Goal: Check status: Check status

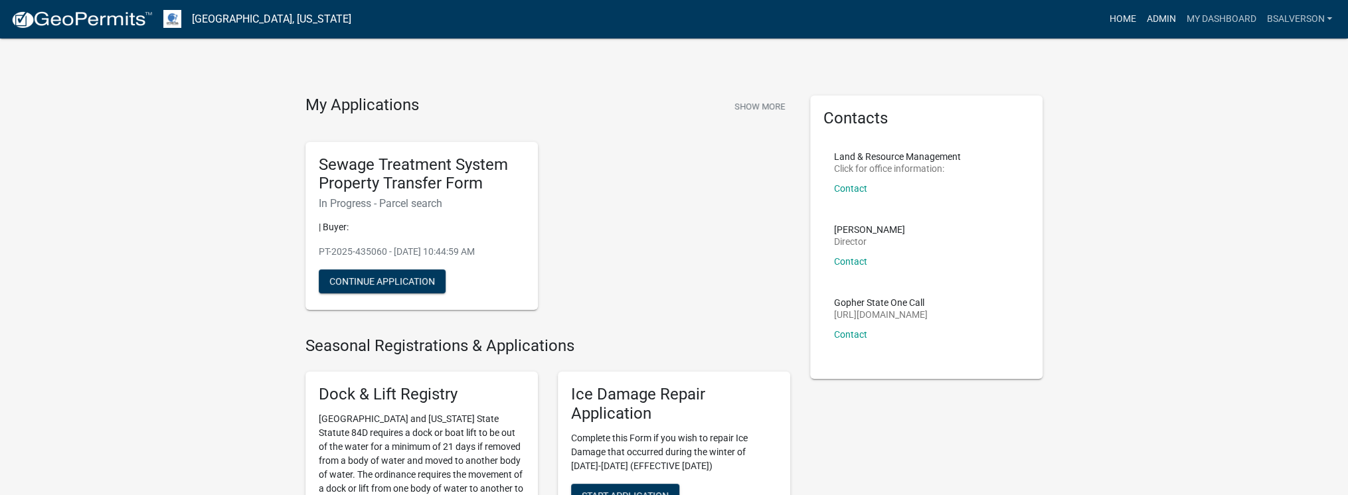
click at [1146, 17] on link "Admin" at bounding box center [1161, 19] width 40 height 25
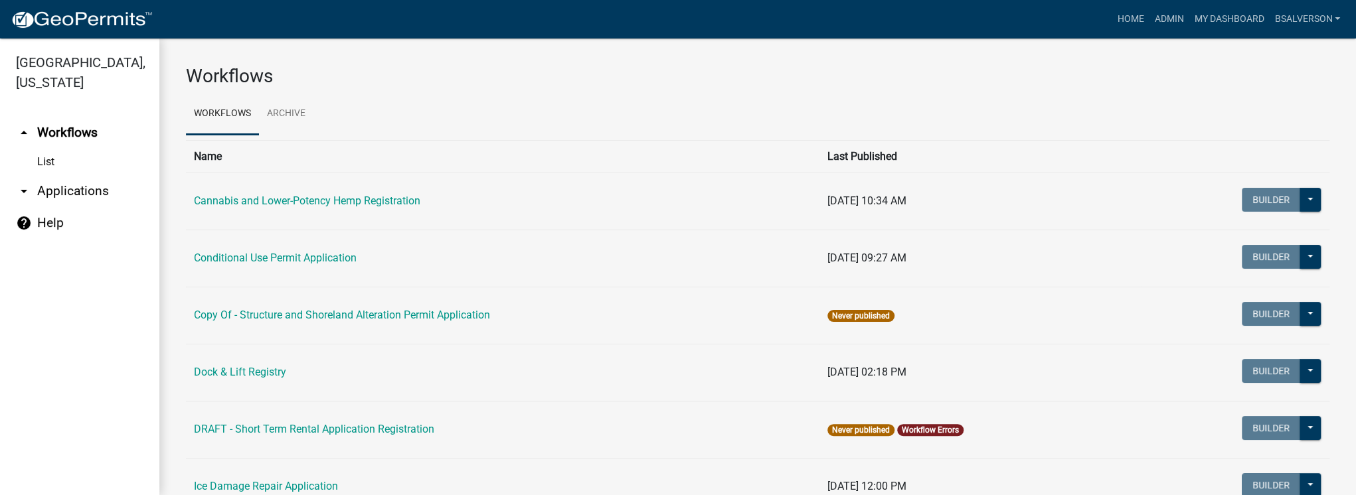
click at [67, 196] on link "arrow_drop_down Applications" at bounding box center [79, 191] width 159 height 32
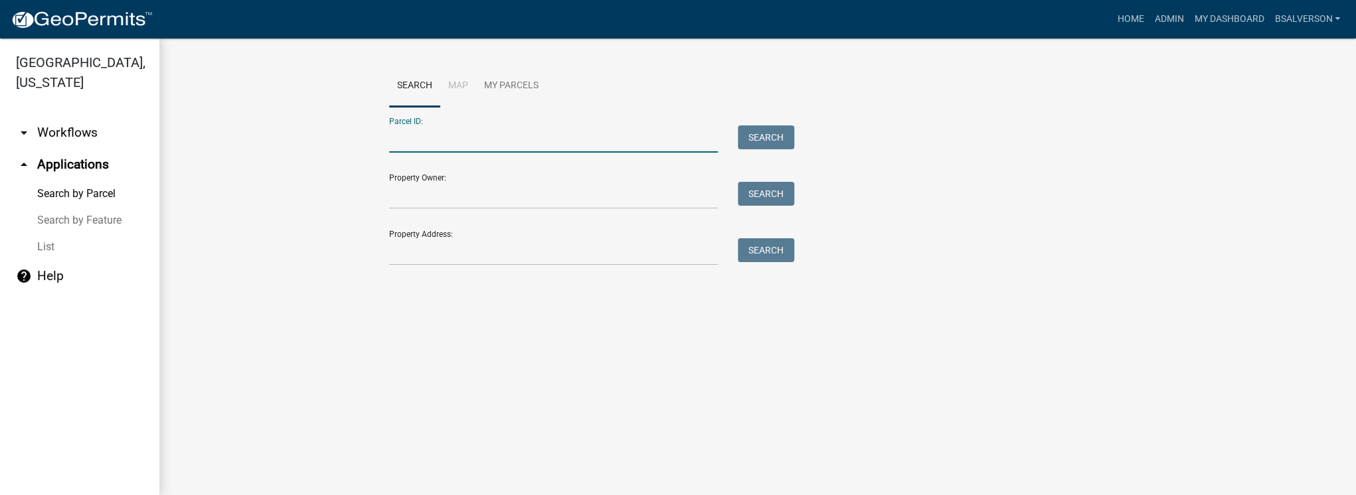
paste input "44000340157000"
type input "44000340157000"
click at [753, 138] on button "Search" at bounding box center [766, 137] width 56 height 24
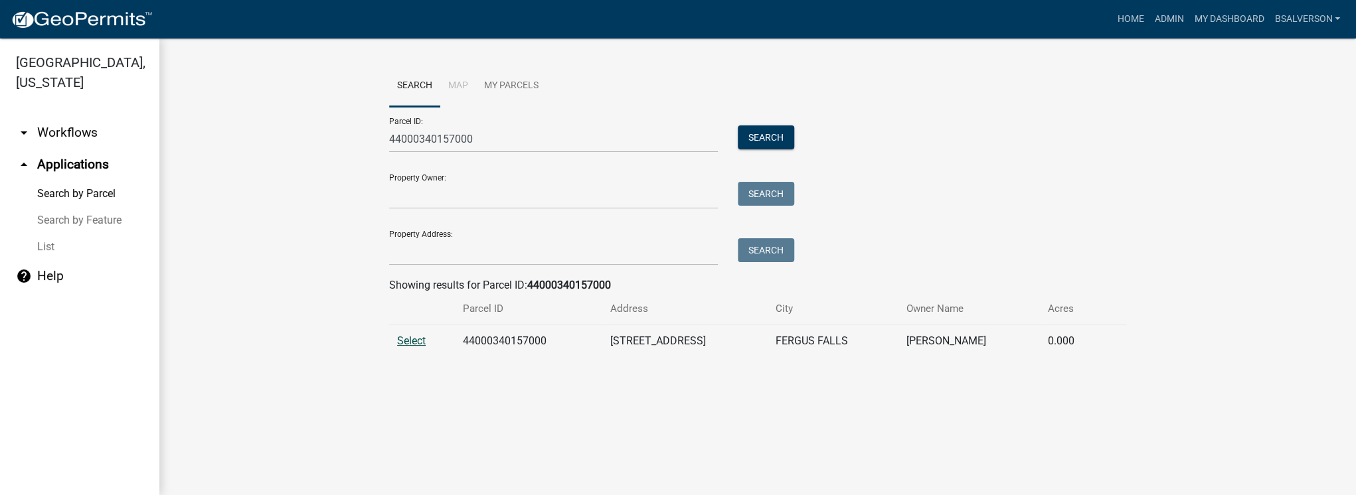
click at [414, 342] on span "Select" at bounding box center [411, 341] width 29 height 13
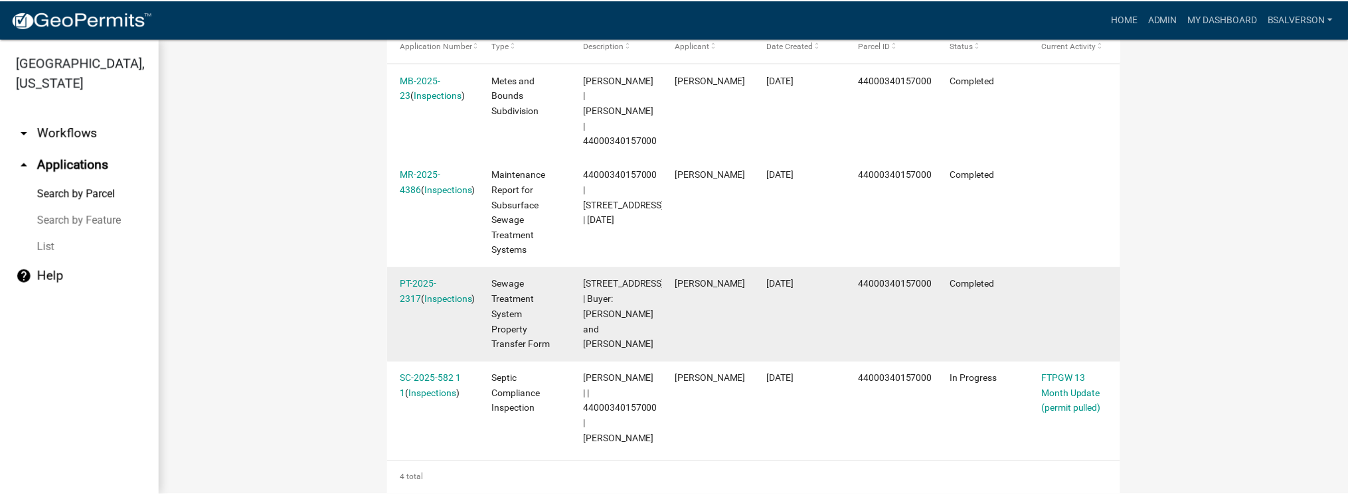
scroll to position [382, 0]
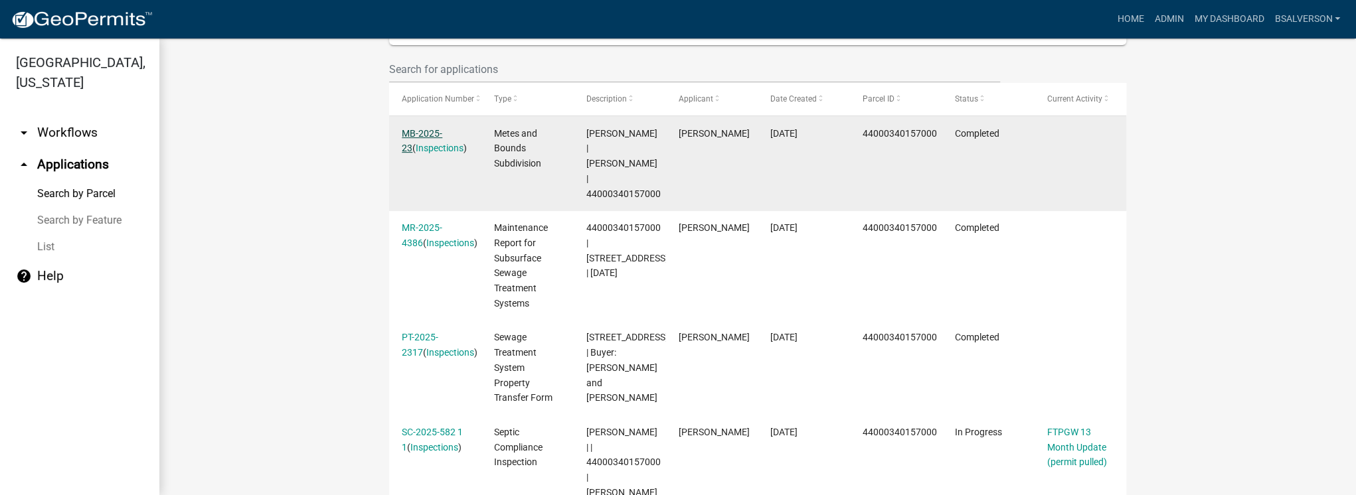
click at [420, 133] on link "MB-2025-23" at bounding box center [422, 141] width 40 height 26
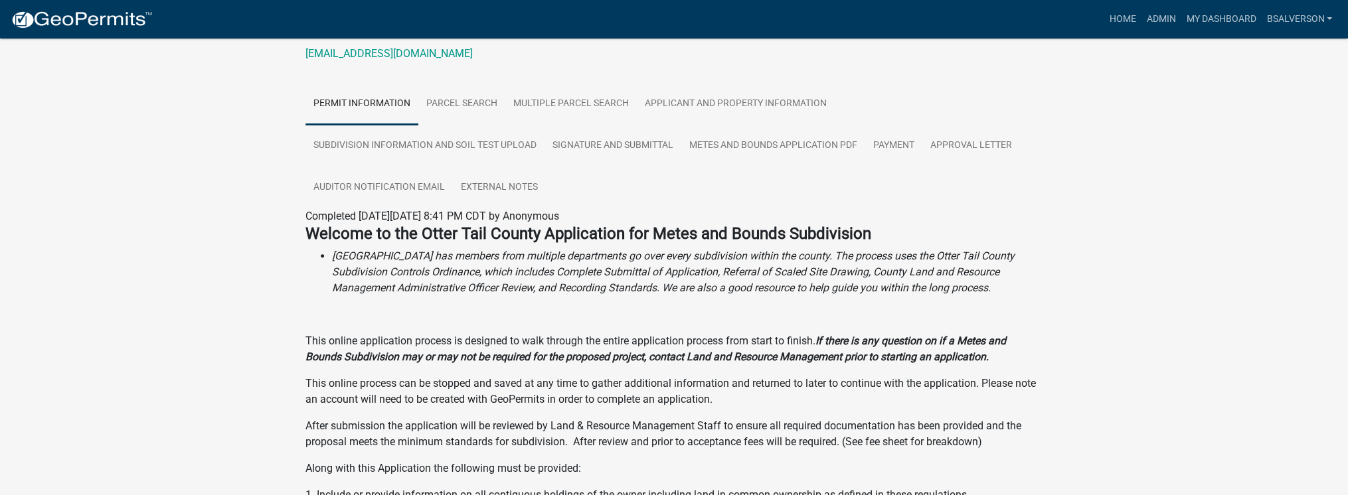
scroll to position [212, 0]
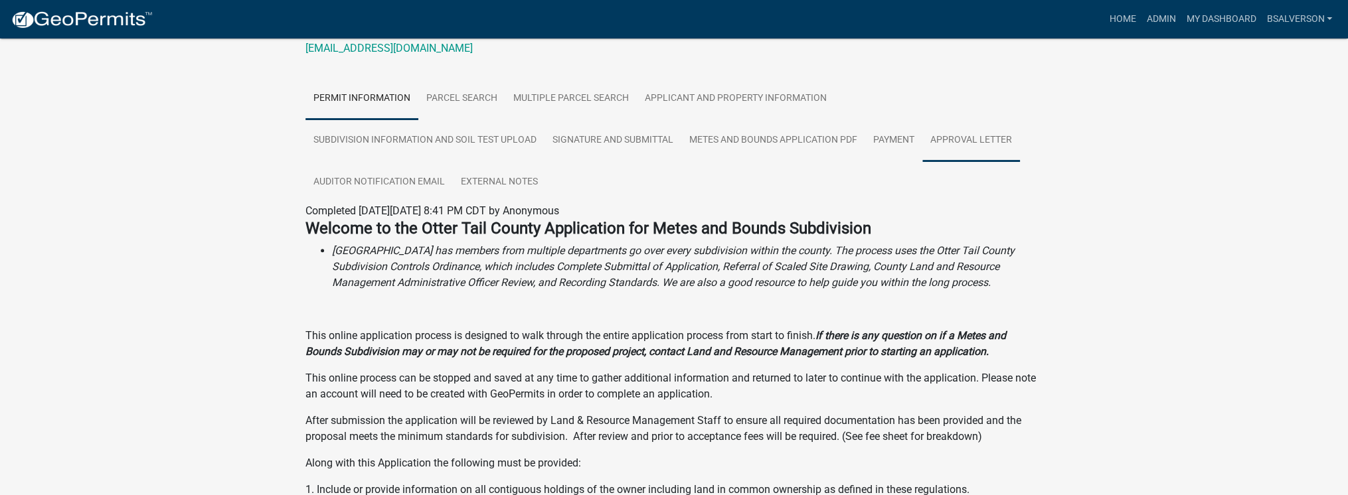
click at [961, 135] on link "Approval Letter" at bounding box center [971, 140] width 98 height 42
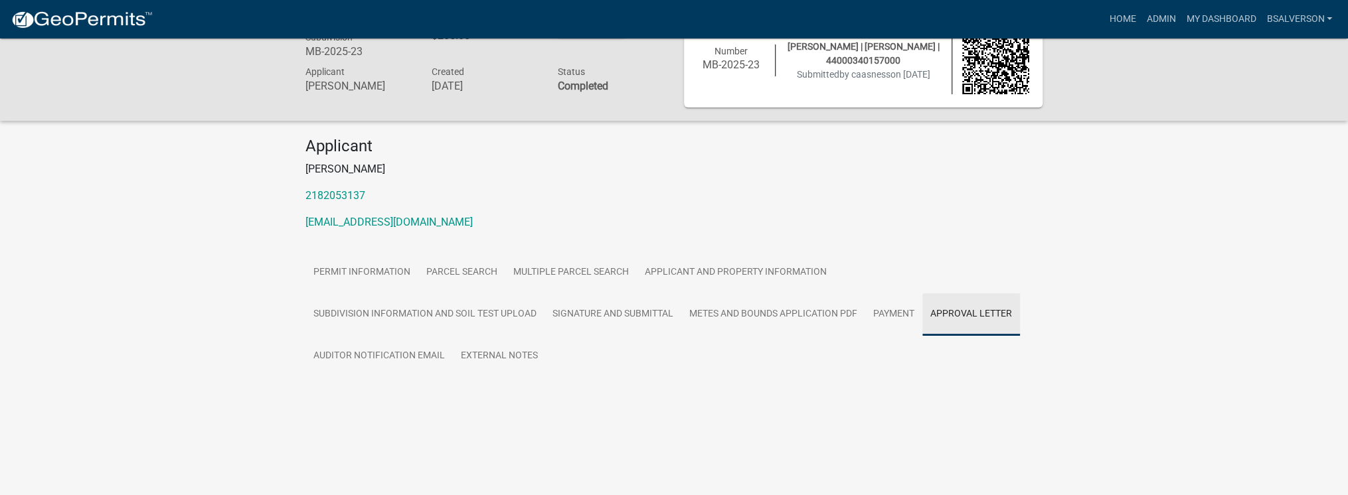
scroll to position [39, 0]
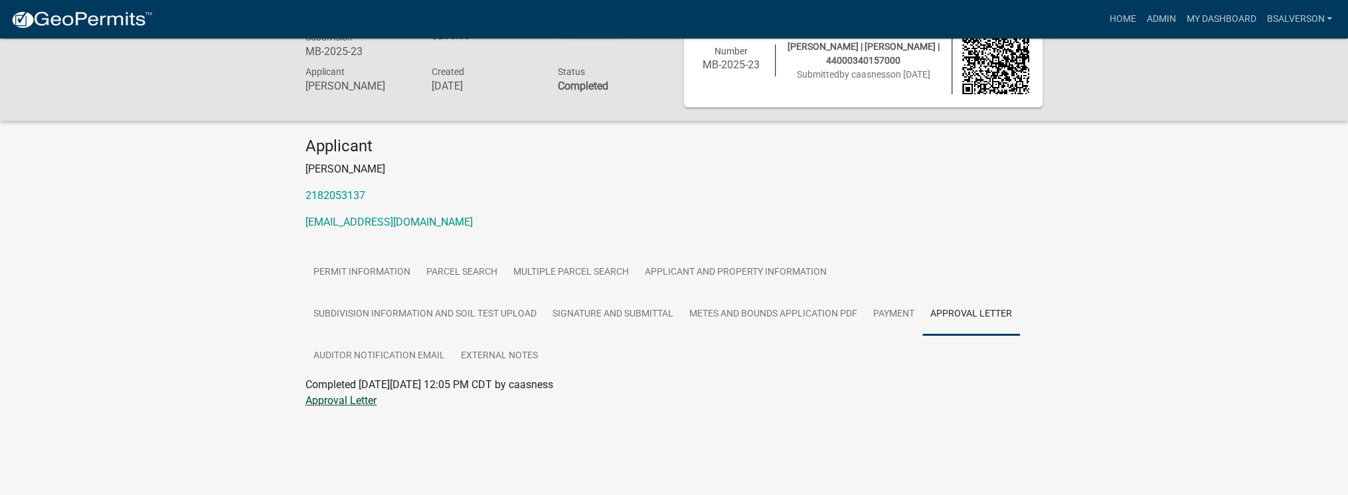
click at [337, 397] on link "Approval Letter" at bounding box center [340, 400] width 71 height 13
